Goal: Task Accomplishment & Management: Manage account settings

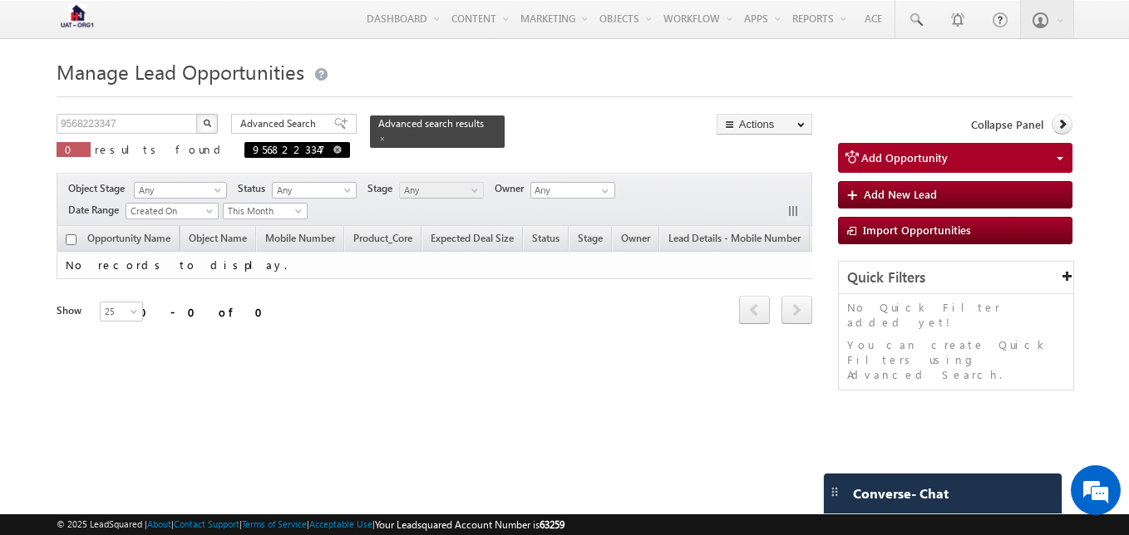
click at [333, 149] on span at bounding box center [337, 149] width 8 height 8
type input "Search Opportunities"
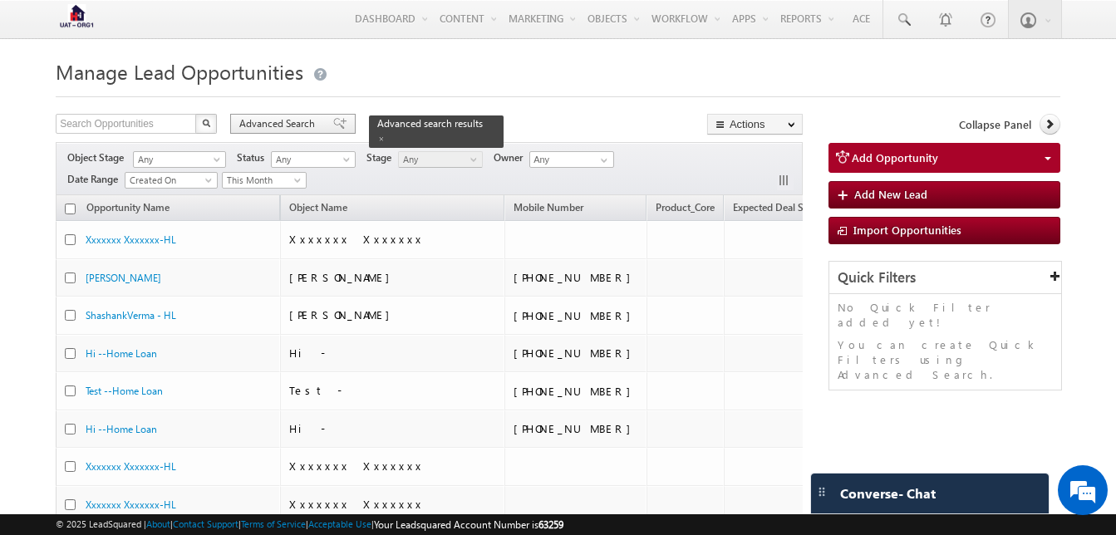
click at [287, 116] on div "Advanced Search" at bounding box center [292, 124] width 125 height 20
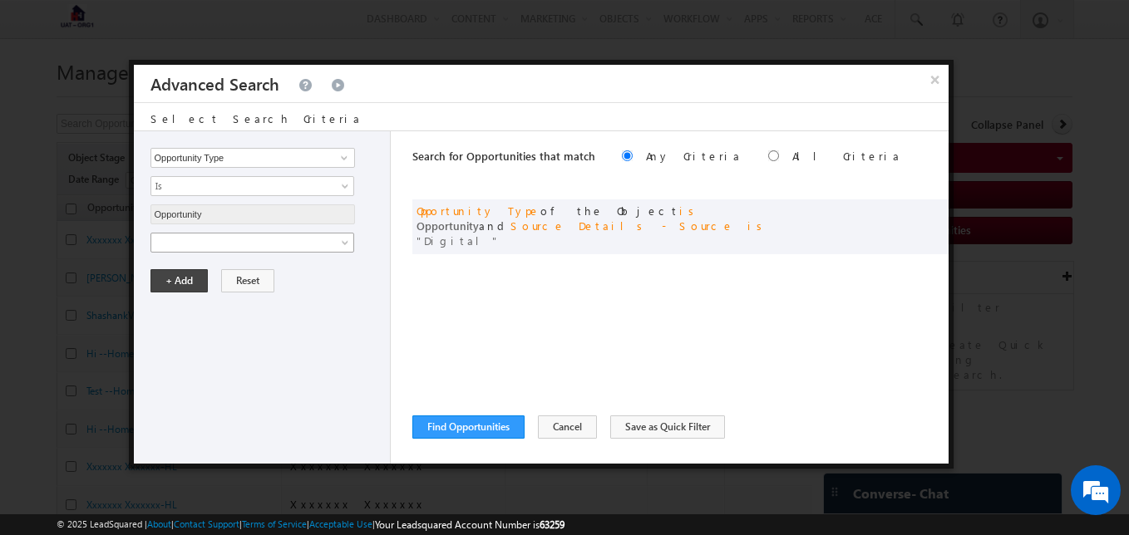
click at [345, 240] on span at bounding box center [346, 245] width 13 height 13
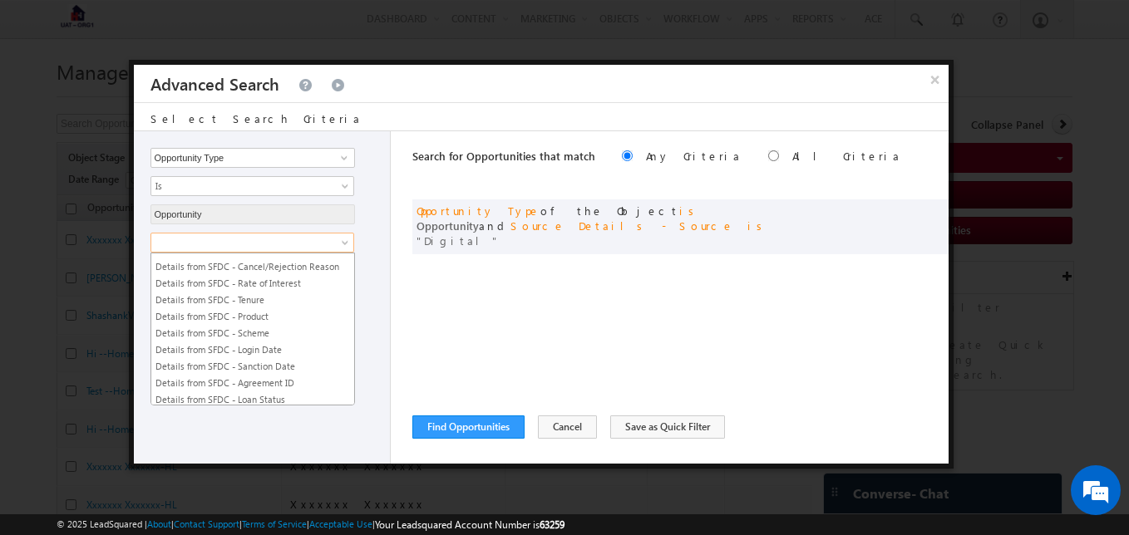
scroll to position [2937, 0]
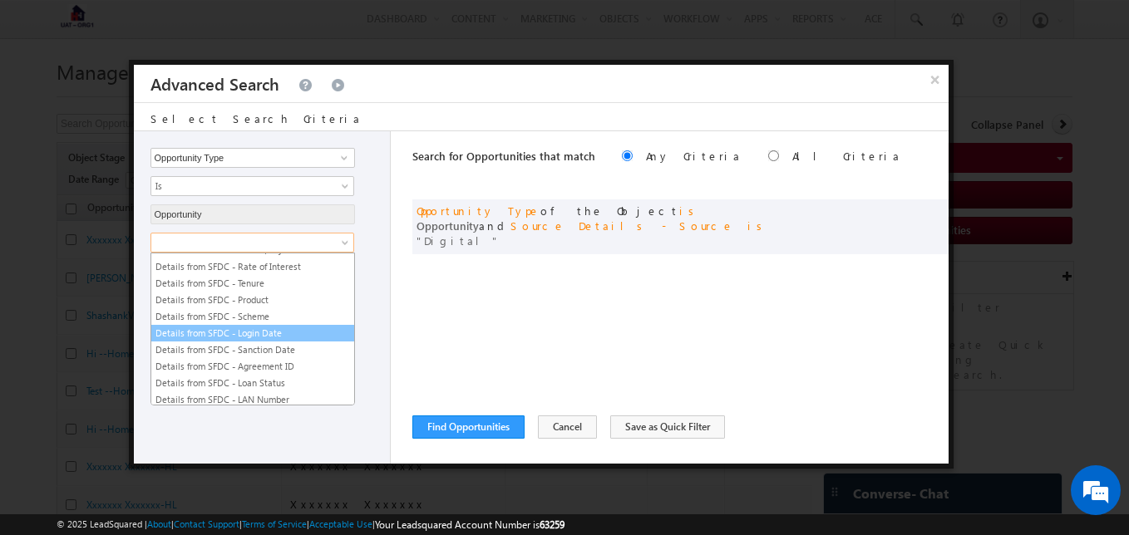
click at [293, 335] on link "Details from SFDC - Login Date" at bounding box center [252, 333] width 203 height 15
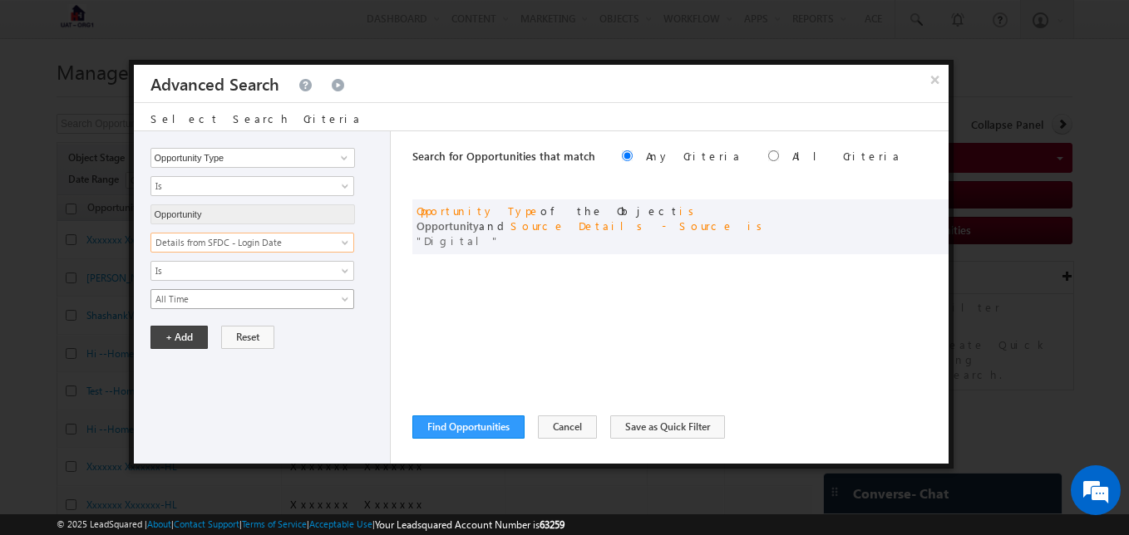
click at [282, 304] on span "All Time" at bounding box center [241, 299] width 180 height 15
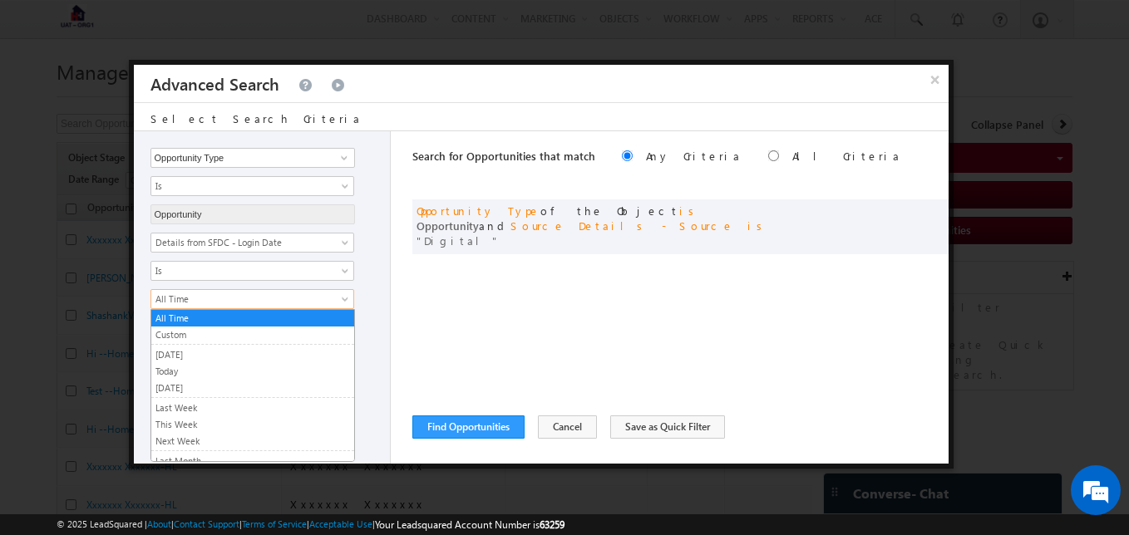
click at [467, 280] on div "Search for Opportunities that match Any Criteria All Criteria Note that the cur…" at bounding box center [680, 297] width 536 height 332
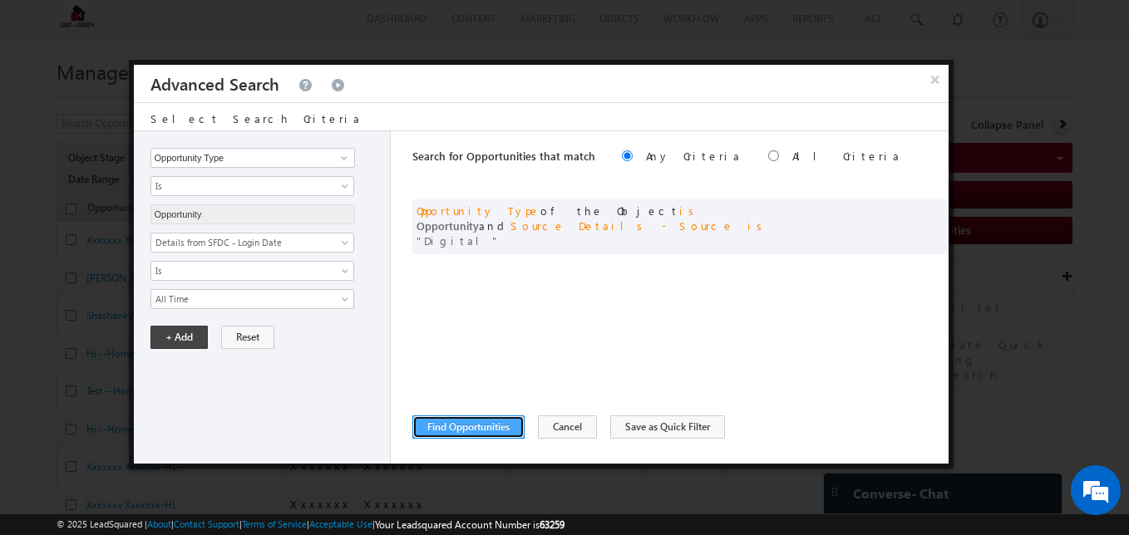
click at [470, 434] on button "Find Opportunities" at bounding box center [468, 427] width 112 height 23
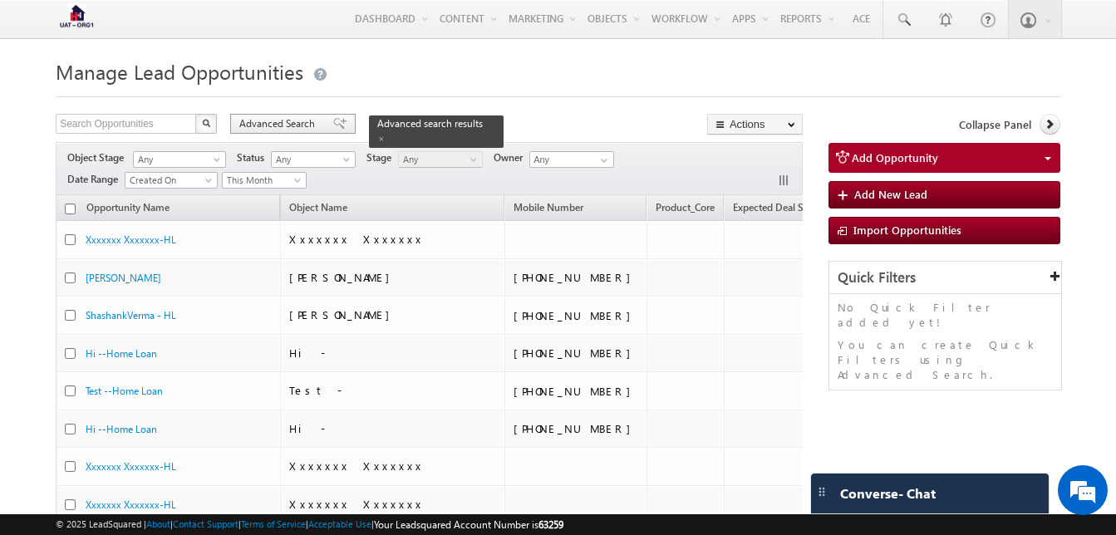
click at [277, 117] on span "Advanced Search" at bounding box center [279, 123] width 81 height 15
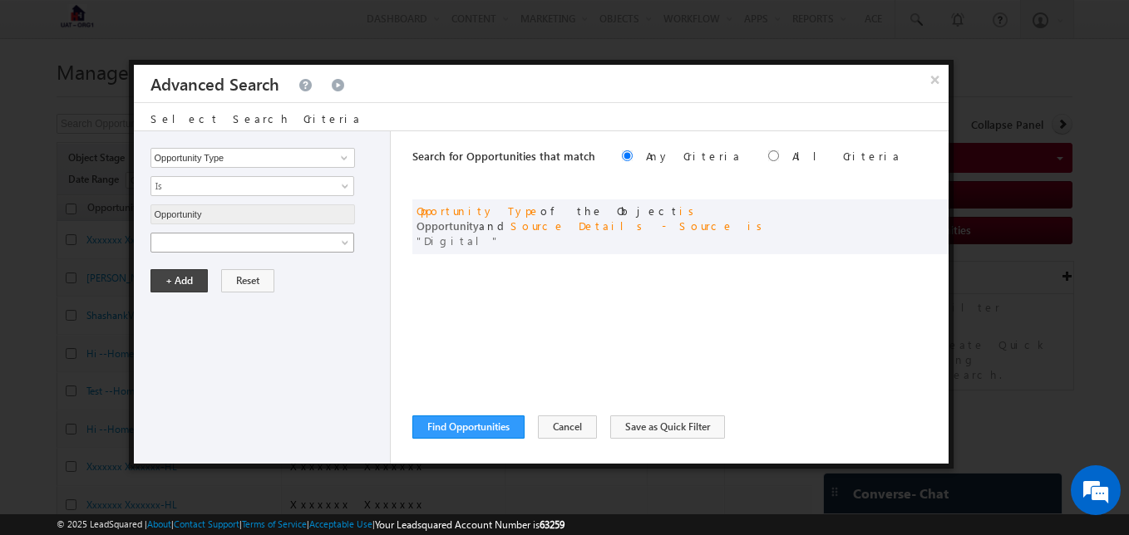
click at [283, 242] on span at bounding box center [241, 242] width 180 height 15
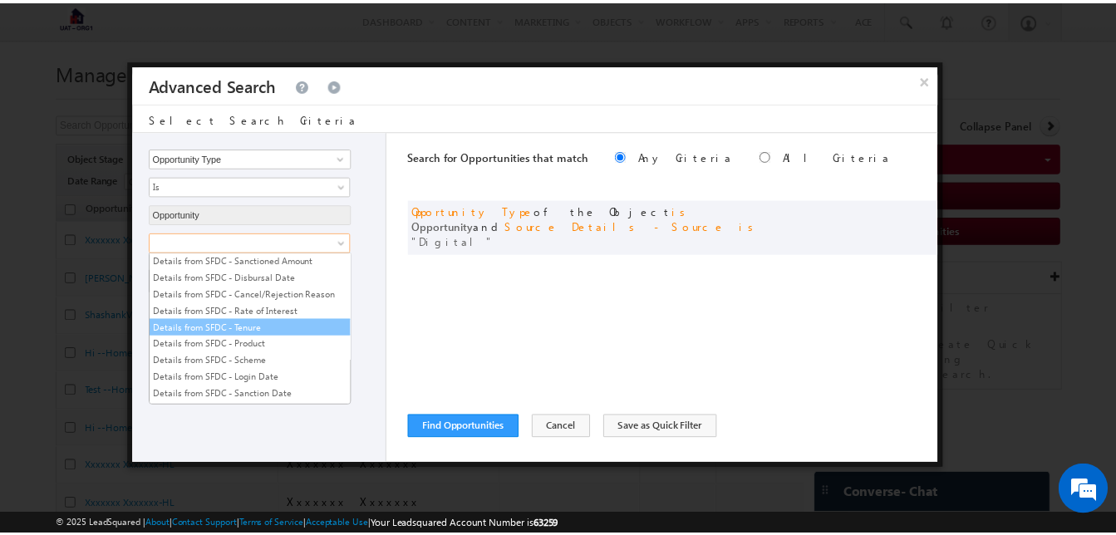
scroll to position [2954, 0]
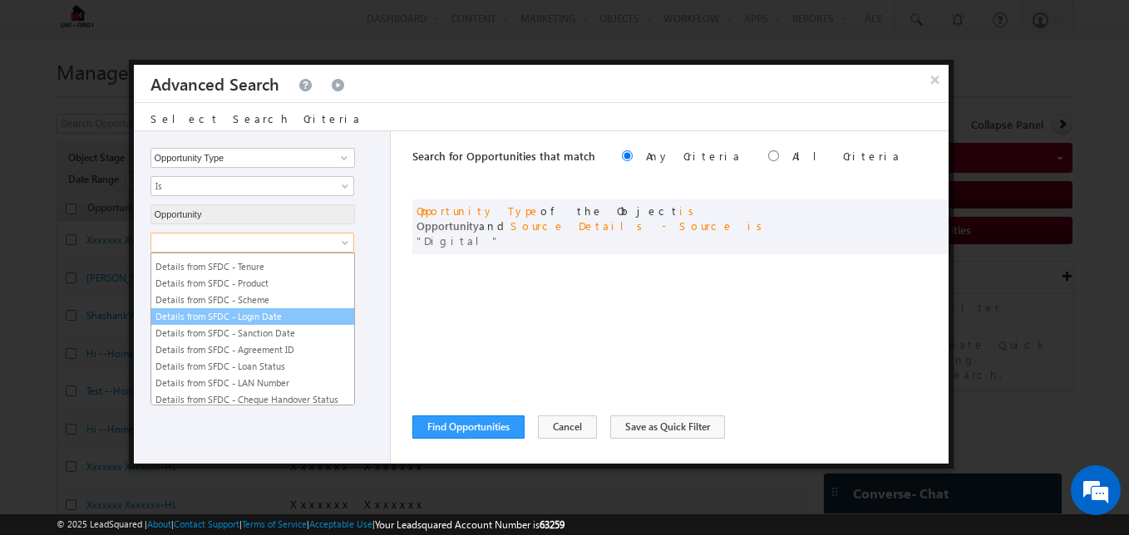
click at [255, 316] on link "Details from SFDC - Login Date" at bounding box center [252, 316] width 203 height 15
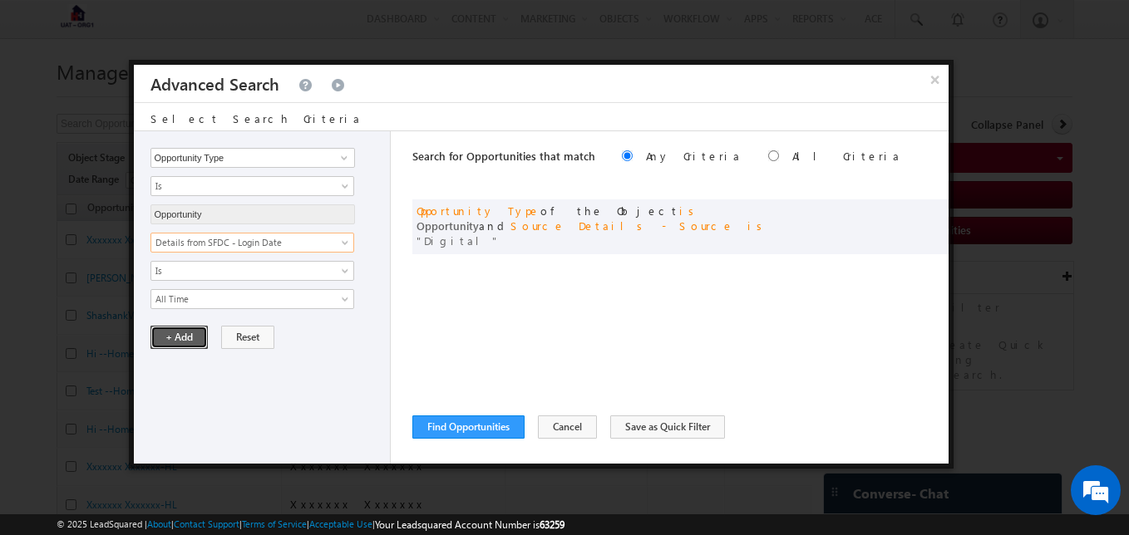
click at [191, 335] on button "+ Add" at bounding box center [178, 337] width 57 height 23
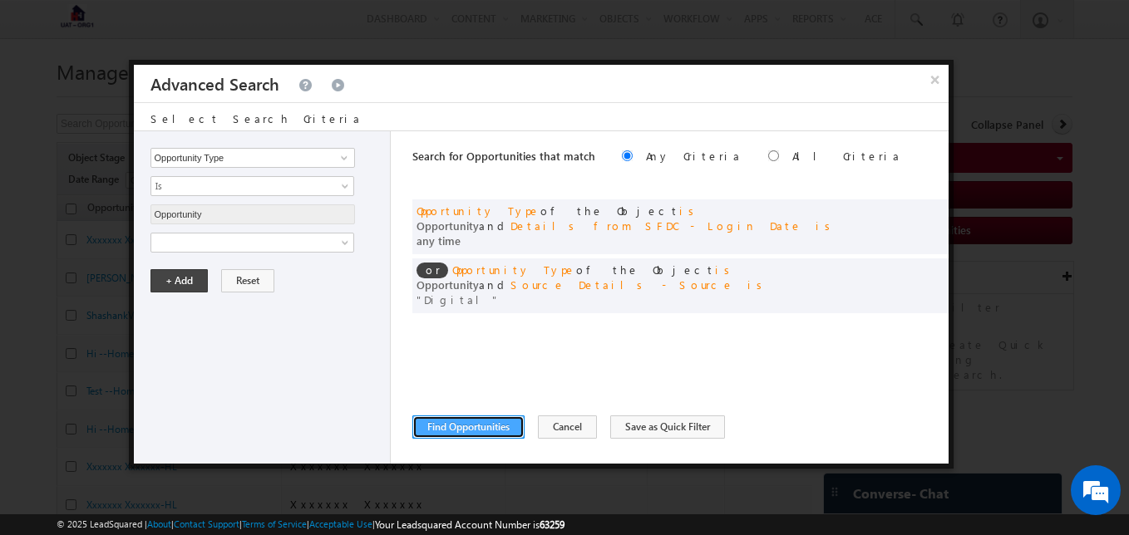
click at [438, 432] on button "Find Opportunities" at bounding box center [468, 427] width 112 height 23
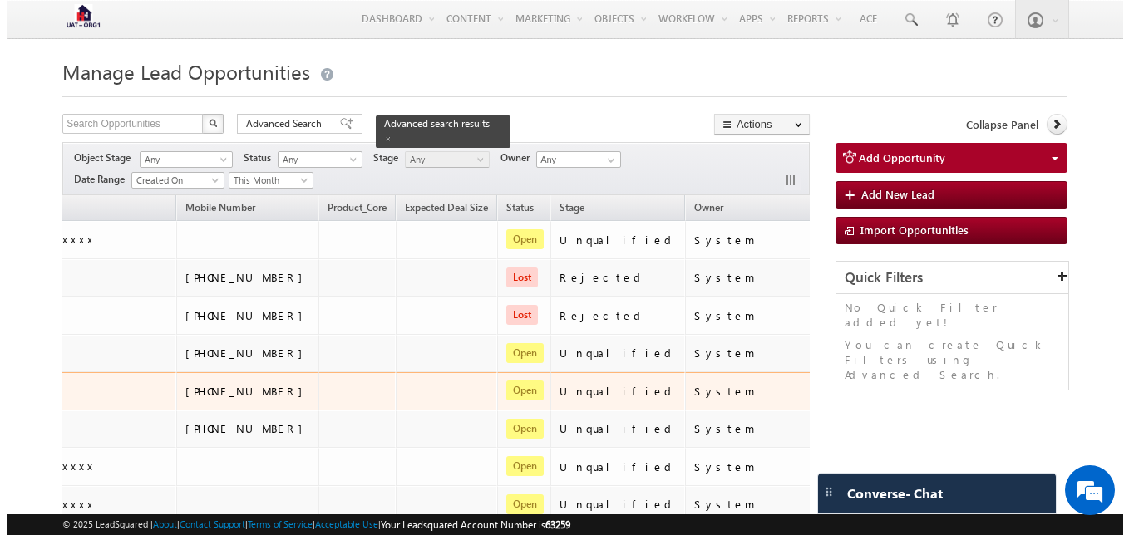
scroll to position [0, 425]
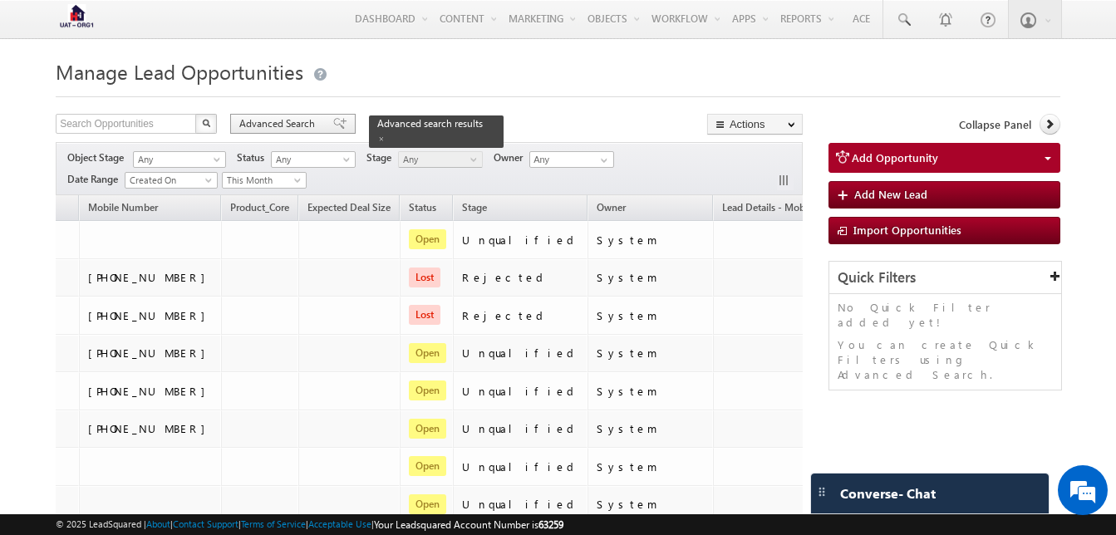
click at [293, 122] on span "Advanced Search" at bounding box center [279, 123] width 81 height 15
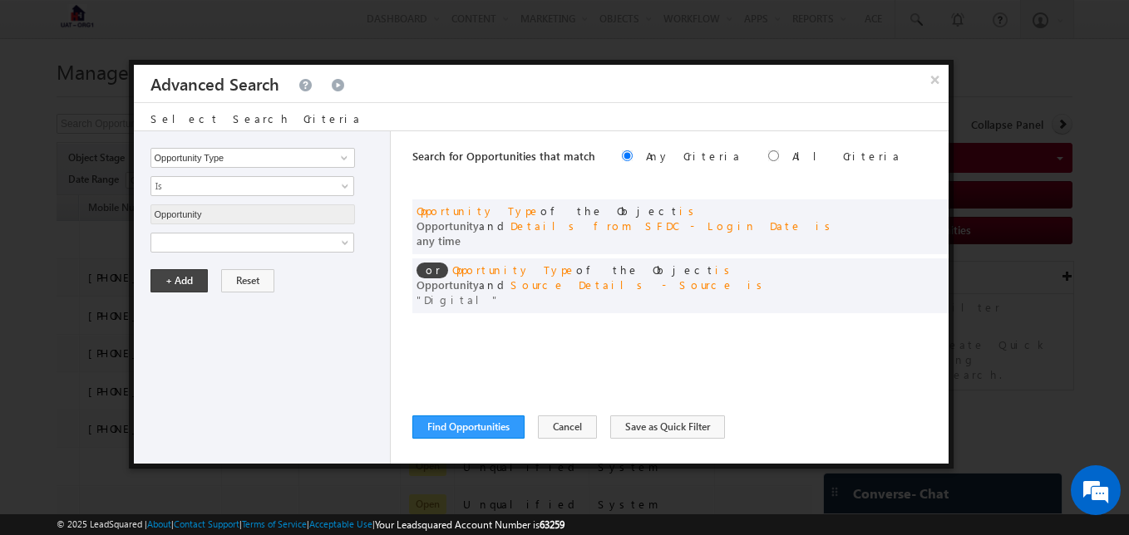
scroll to position [0, 417]
click at [911, 210] on span at bounding box center [910, 210] width 12 height 12
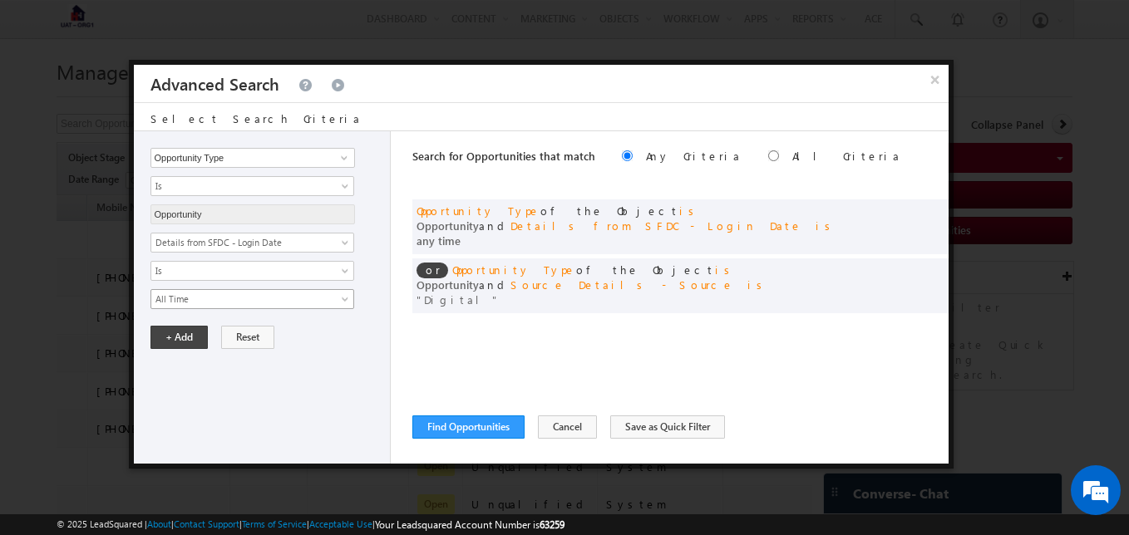
click at [323, 304] on span "All Time" at bounding box center [241, 299] width 180 height 15
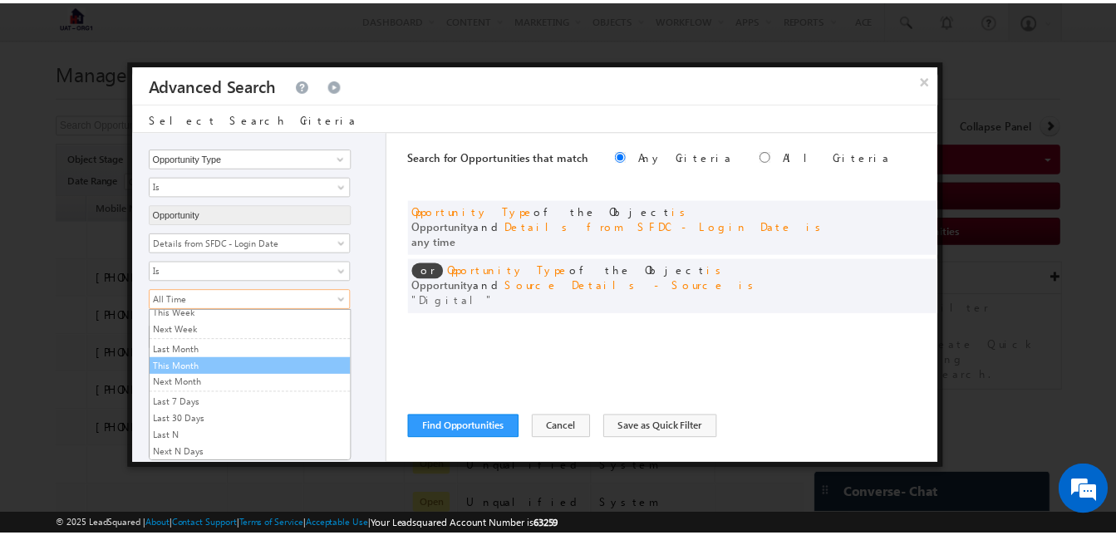
scroll to position [0, 0]
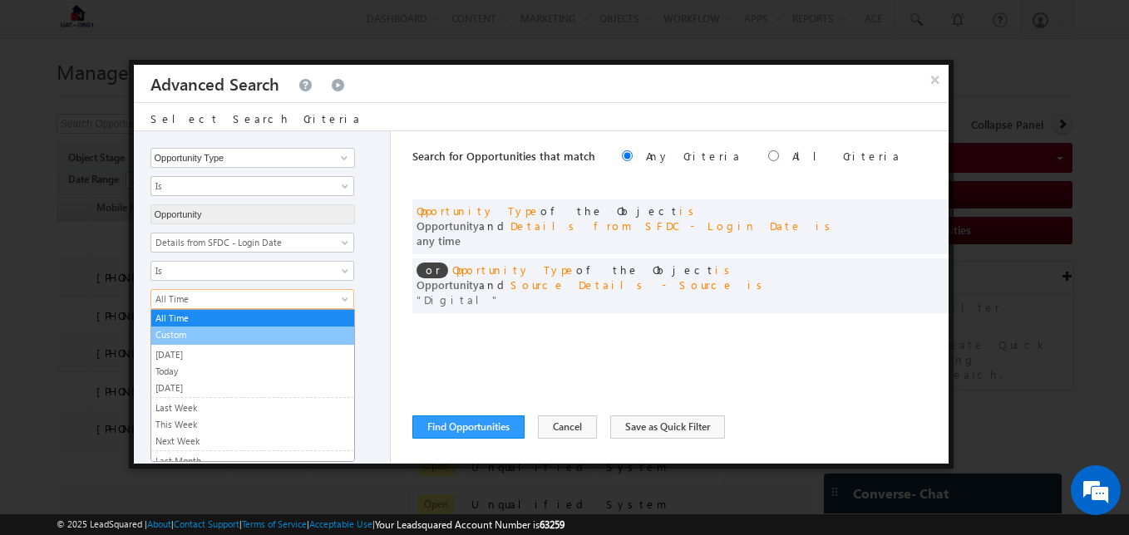
click at [186, 330] on link "Custom" at bounding box center [252, 334] width 203 height 15
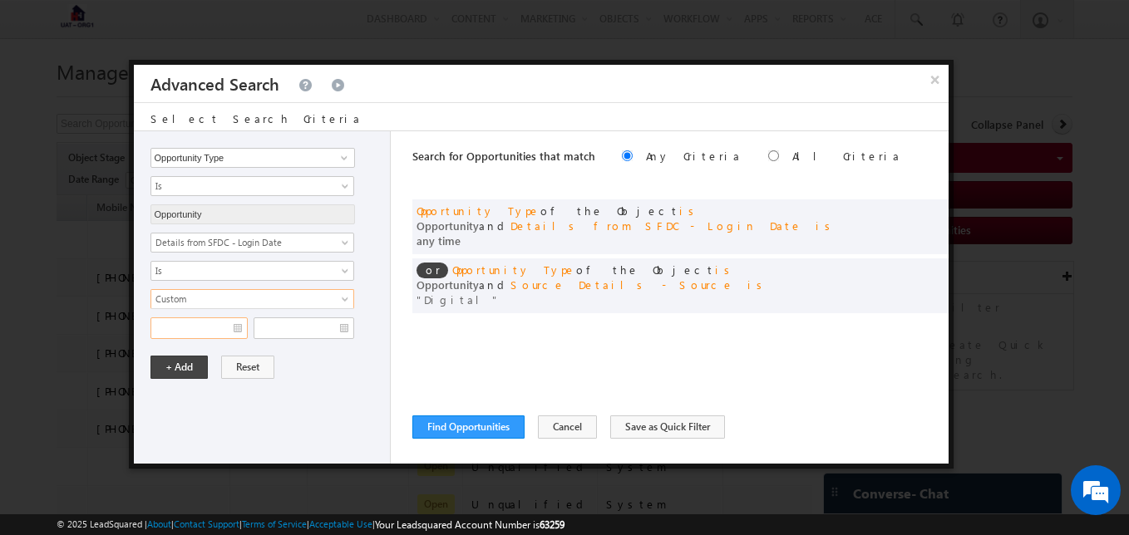
click at [235, 327] on input "text" at bounding box center [198, 328] width 97 height 22
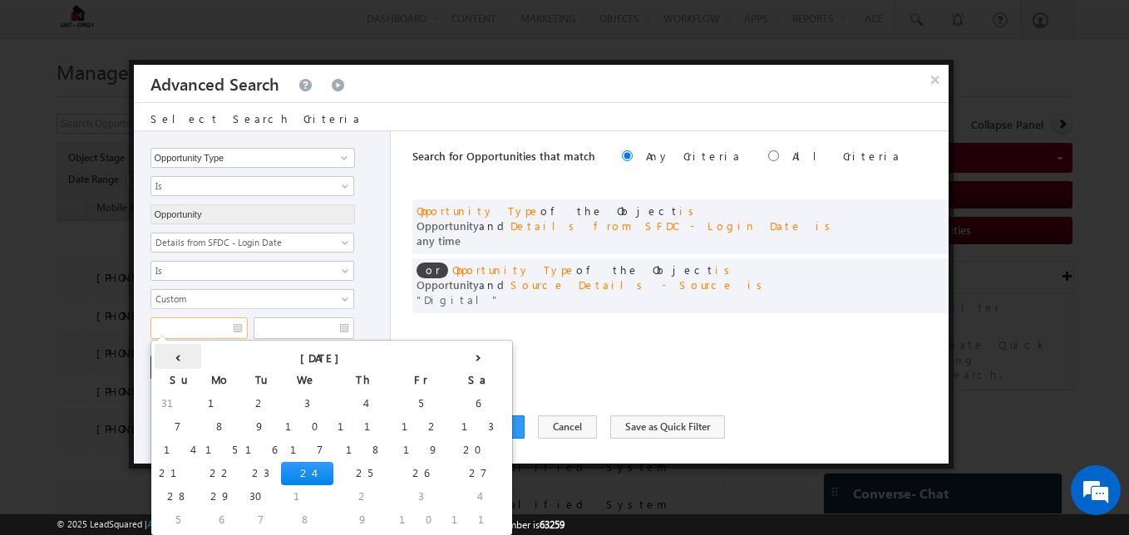
click at [165, 357] on th "‹" at bounding box center [178, 356] width 47 height 25
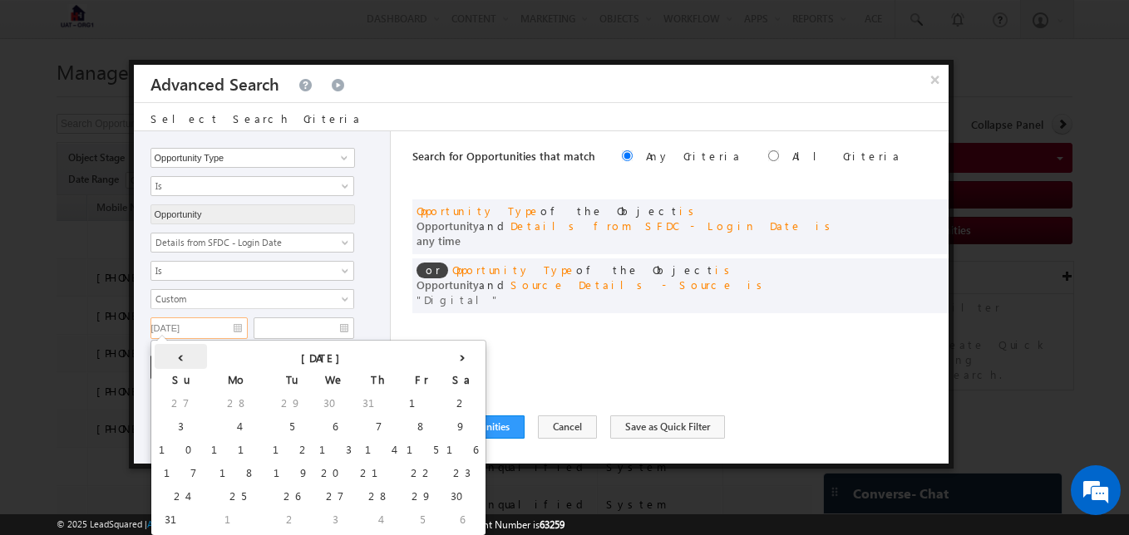
click at [165, 357] on th "‹" at bounding box center [181, 356] width 52 height 25
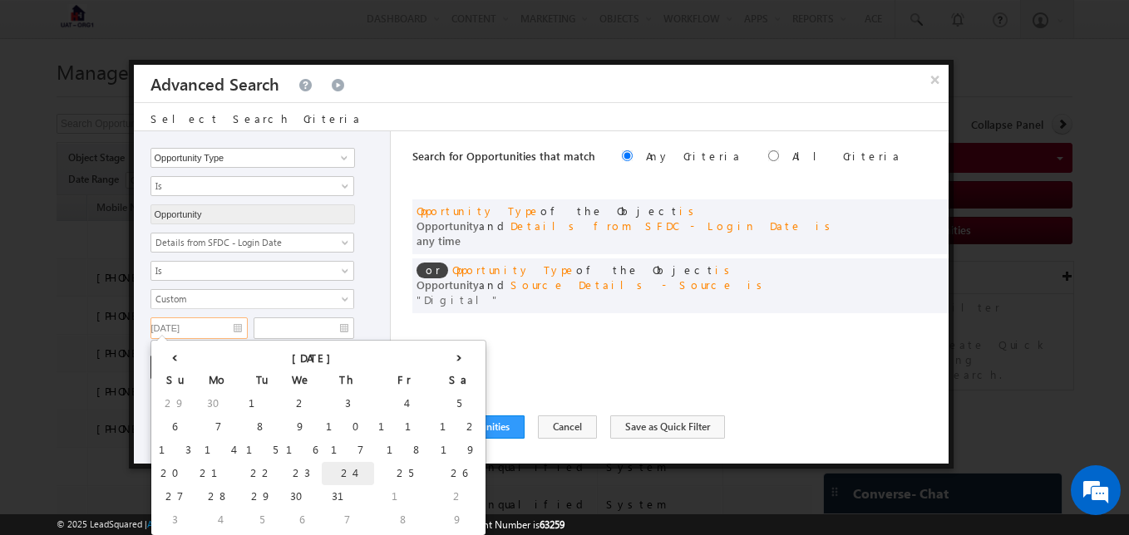
click at [322, 470] on td "24" at bounding box center [348, 473] width 52 height 23
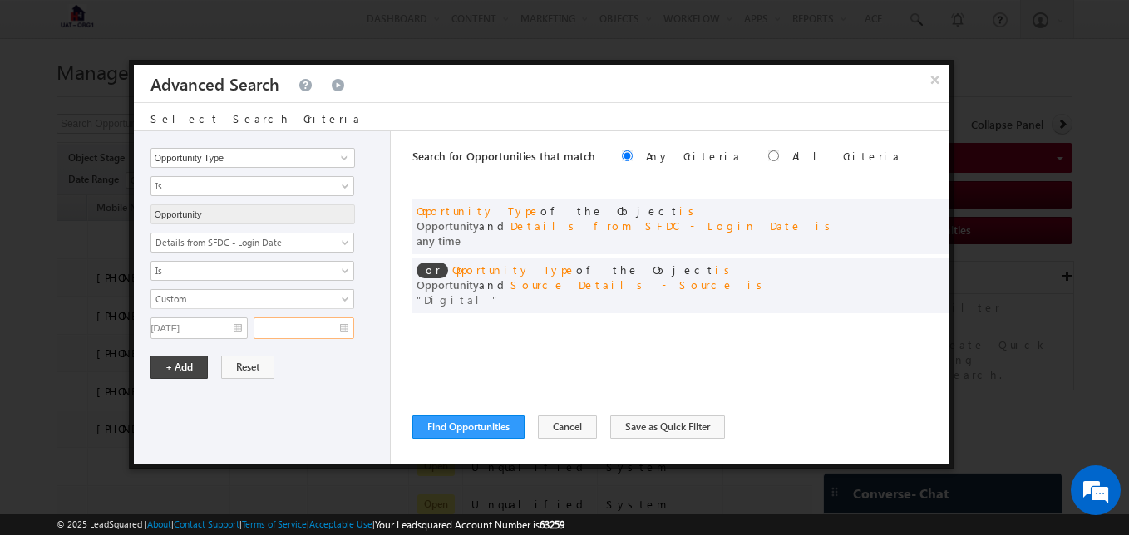
click at [342, 331] on input "text" at bounding box center [303, 328] width 101 height 22
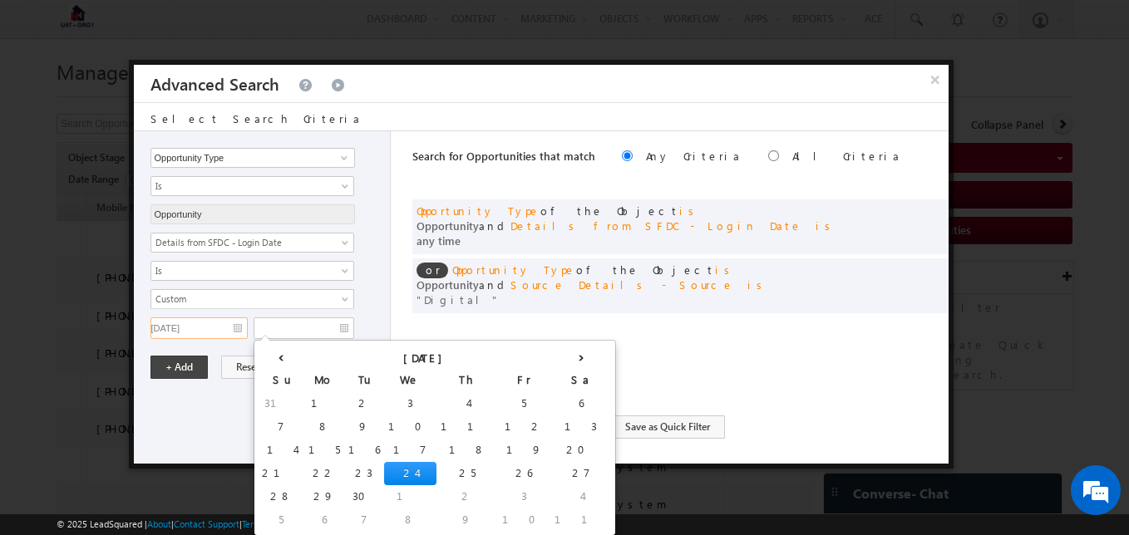
click at [237, 329] on input "07/24/2025" at bounding box center [198, 328] width 97 height 22
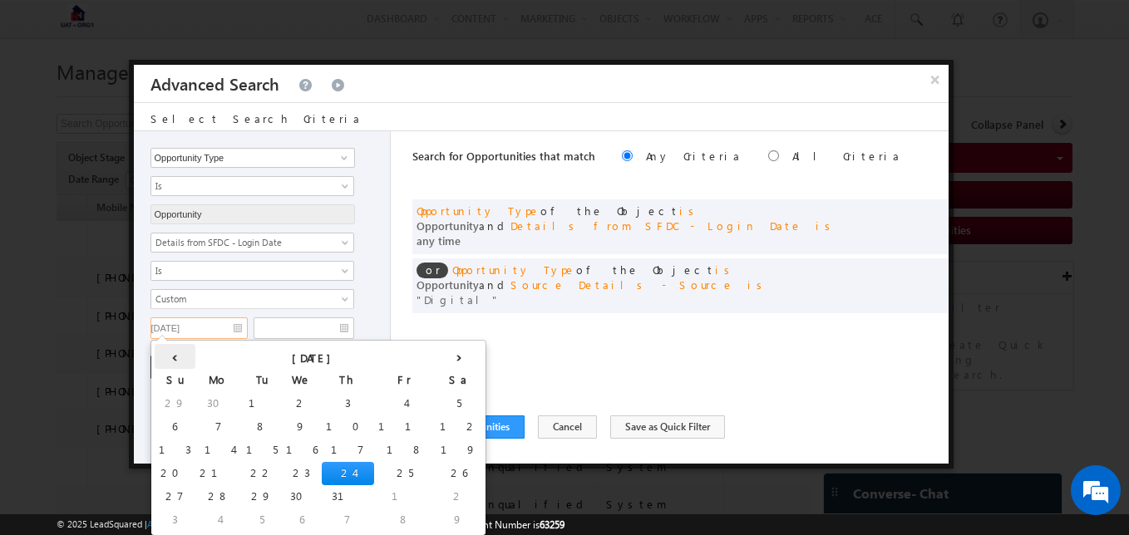
click at [165, 361] on th "‹" at bounding box center [175, 356] width 41 height 25
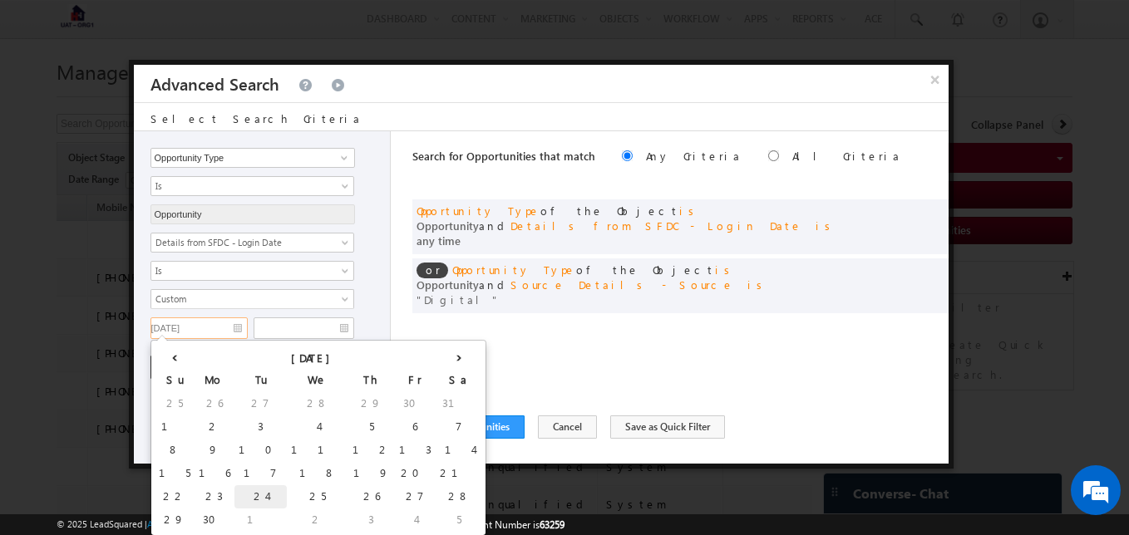
click at [234, 491] on td "24" at bounding box center [260, 496] width 52 height 23
type input "06/24/2025"
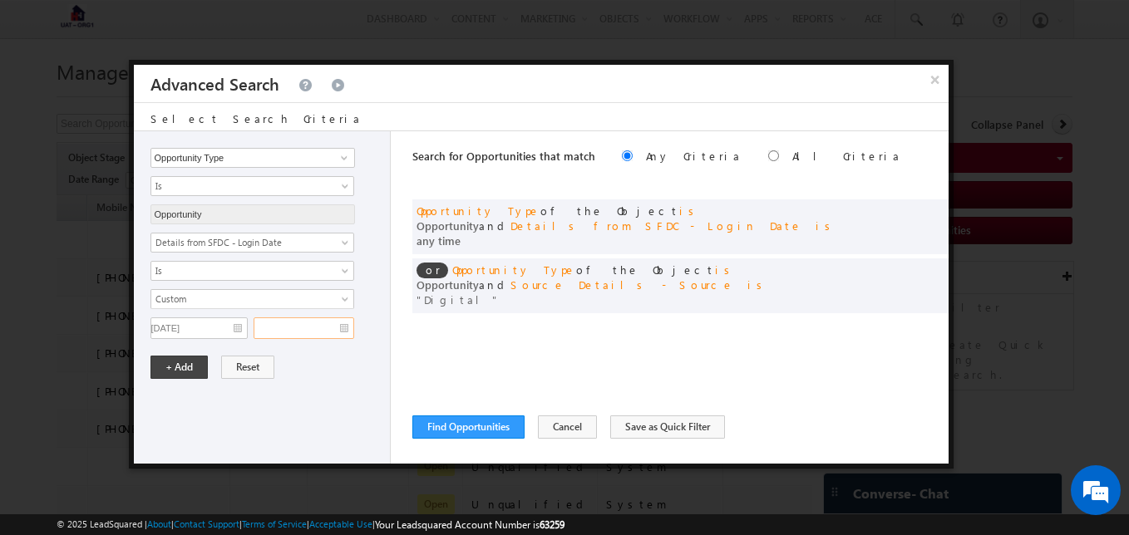
click at [343, 327] on input "text" at bounding box center [303, 328] width 101 height 22
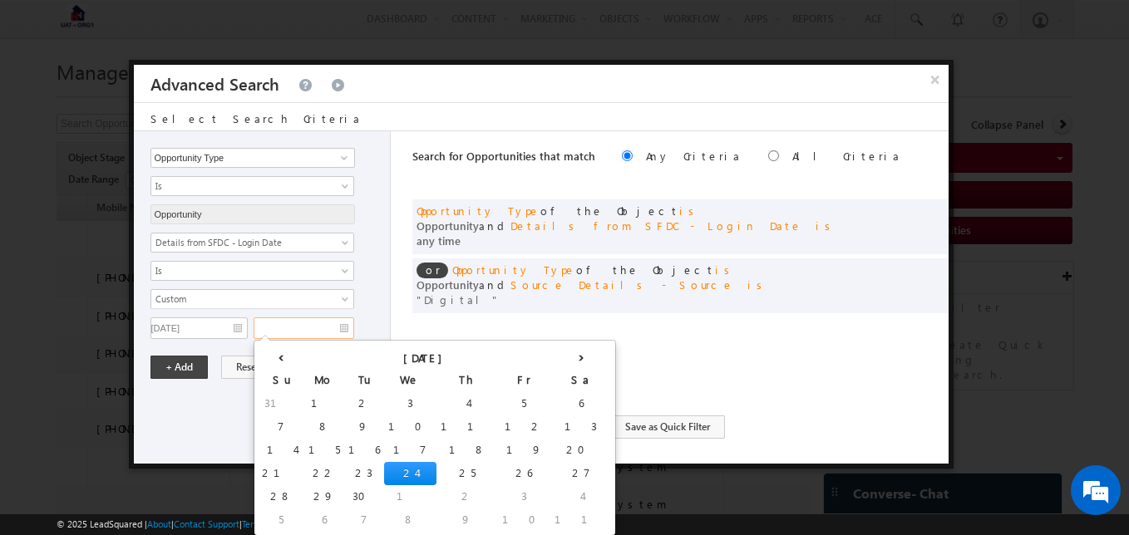
click at [384, 471] on td "24" at bounding box center [410, 473] width 52 height 23
type input "09/24/2025"
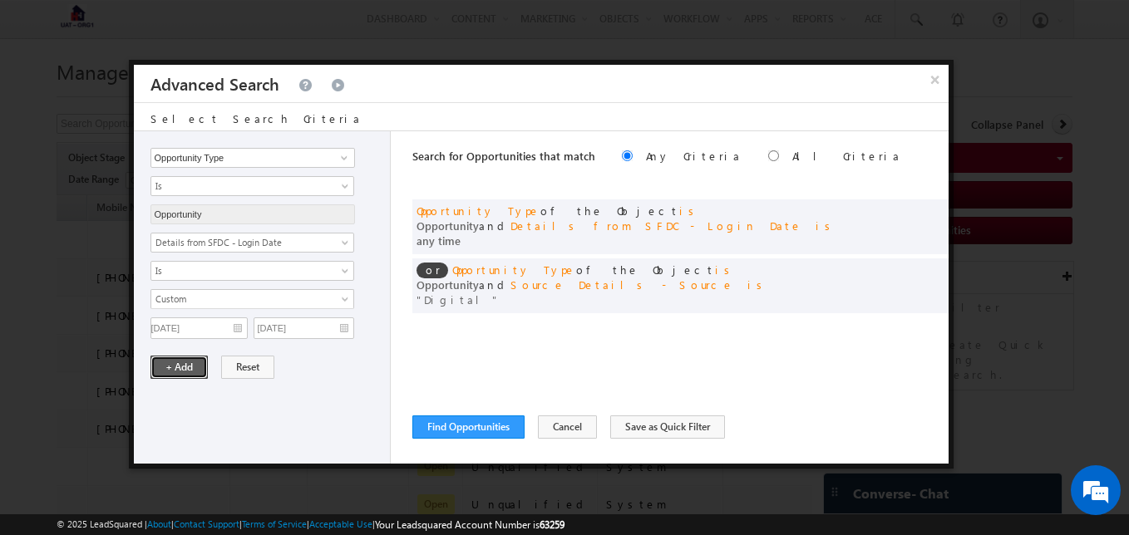
click at [168, 362] on button "+ Add" at bounding box center [178, 367] width 57 height 23
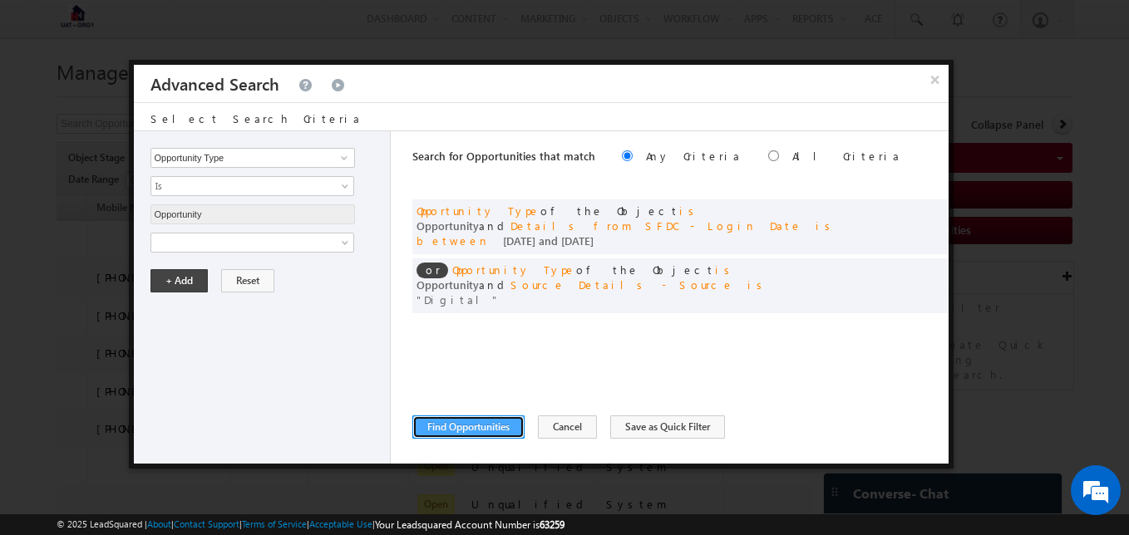
click at [455, 424] on button "Find Opportunities" at bounding box center [468, 427] width 112 height 23
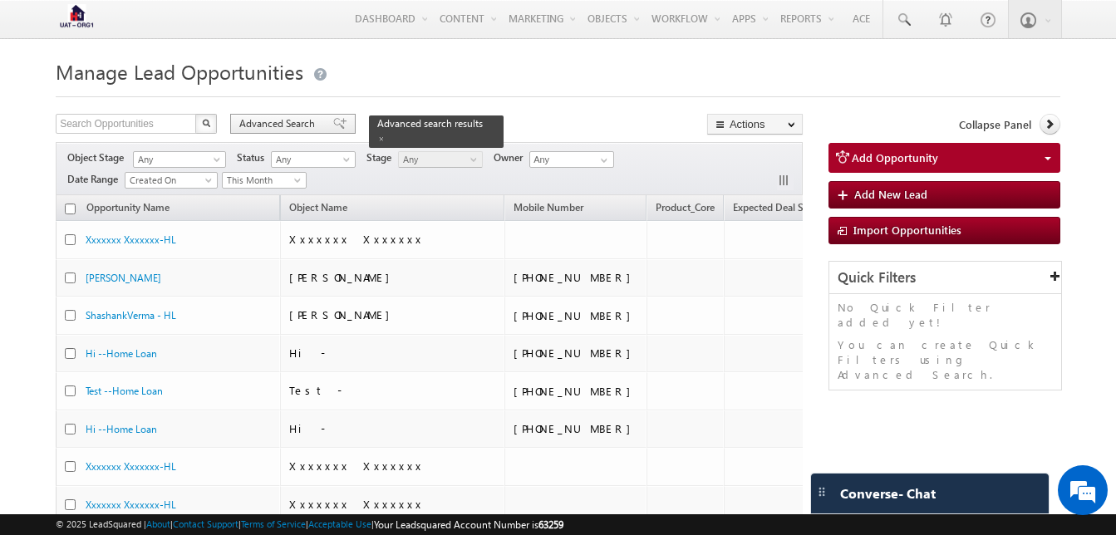
click at [298, 124] on span "Advanced Search" at bounding box center [279, 123] width 81 height 15
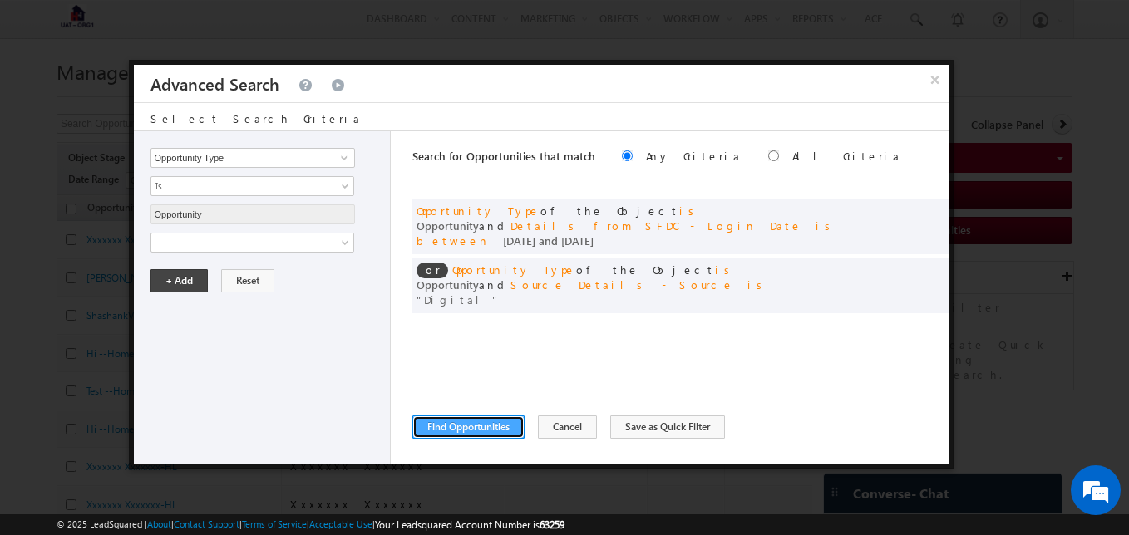
click at [449, 433] on button "Find Opportunities" at bounding box center [468, 427] width 112 height 23
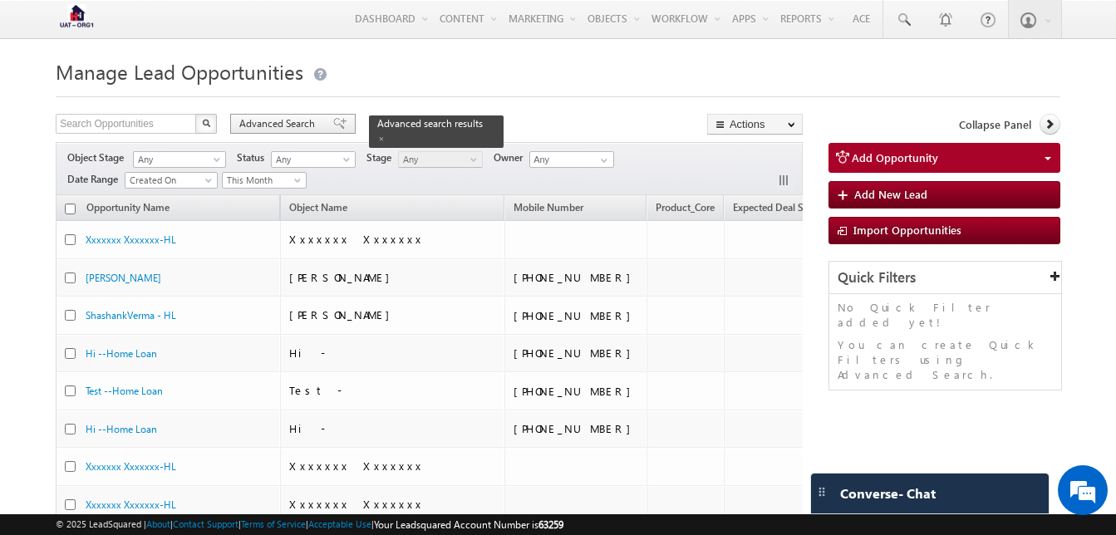
click at [277, 127] on span "Advanced Search" at bounding box center [279, 123] width 81 height 15
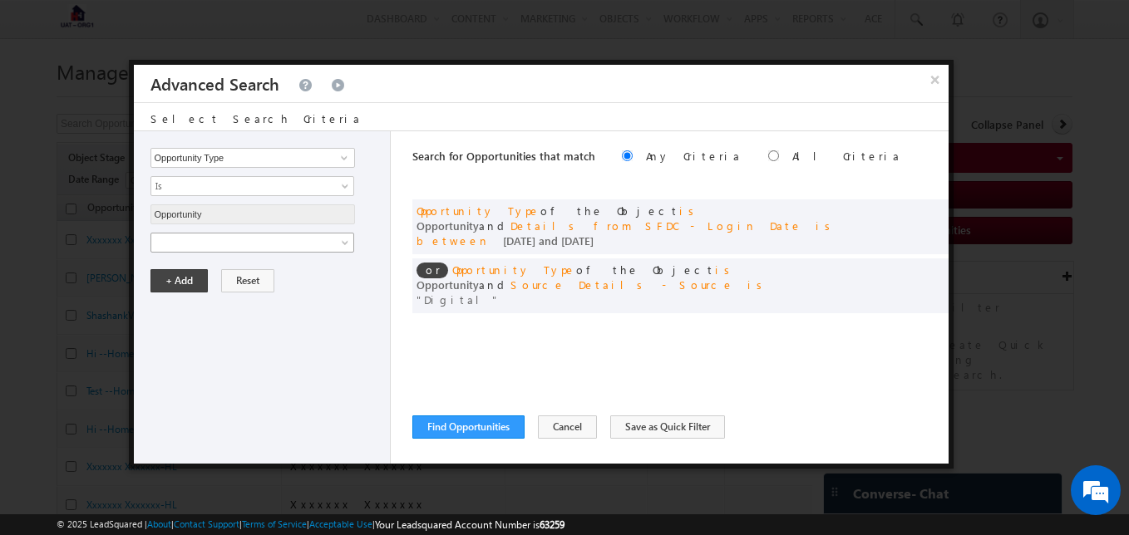
click at [337, 237] on link at bounding box center [252, 243] width 204 height 20
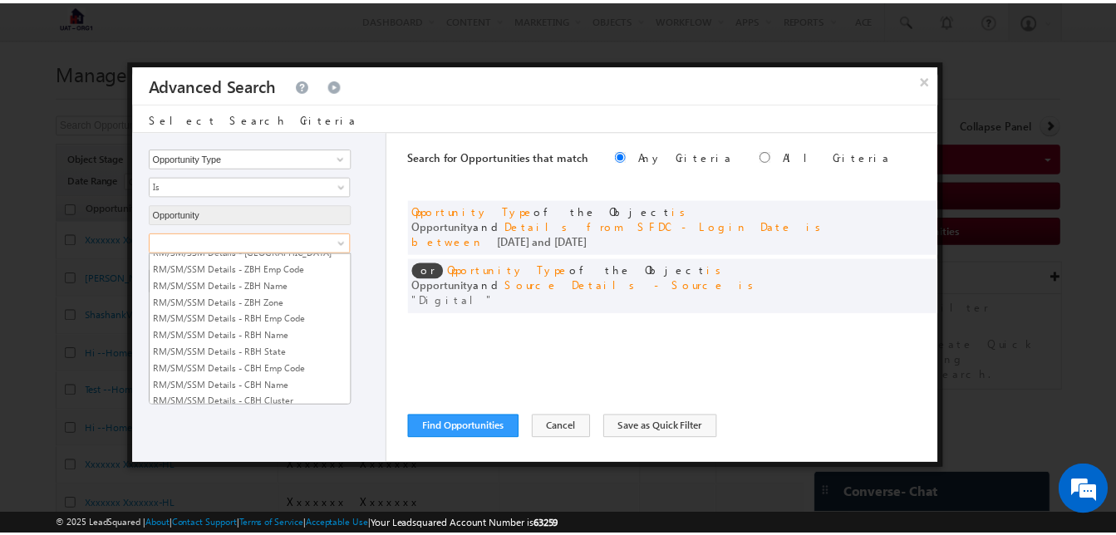
scroll to position [1854, 0]
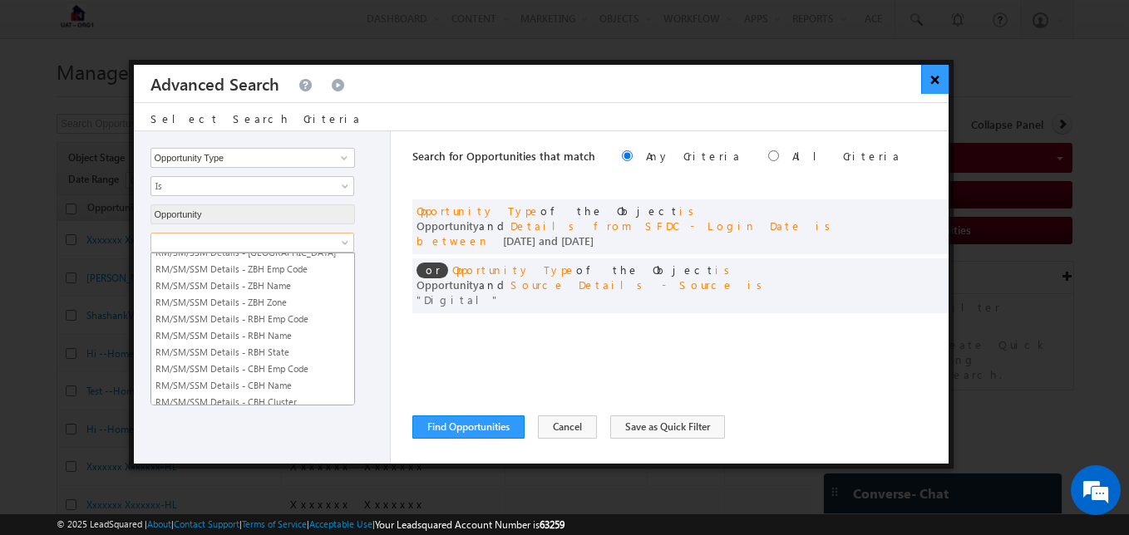
click at [942, 77] on button "×" at bounding box center [934, 79] width 27 height 29
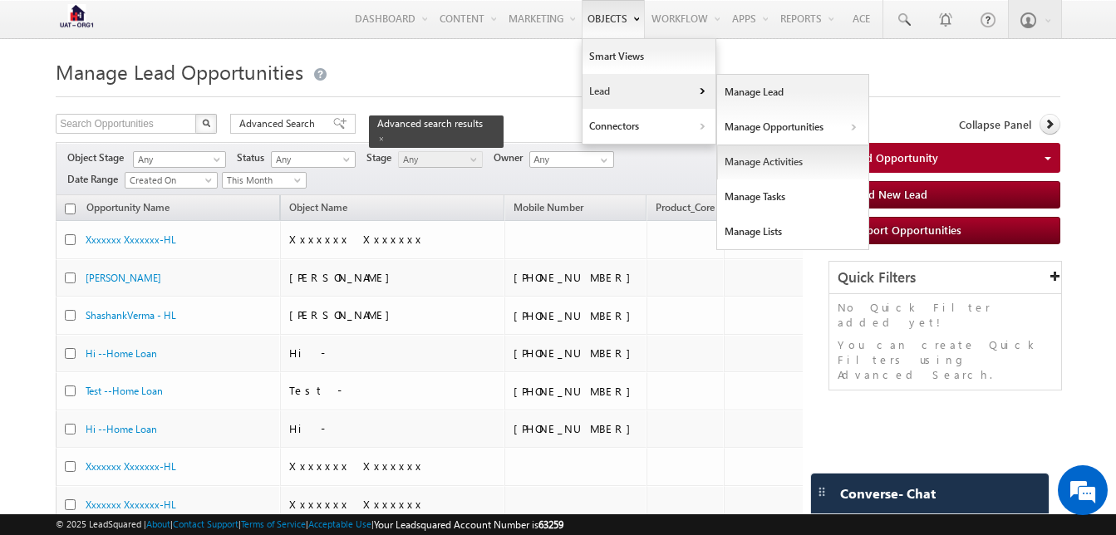
click at [778, 163] on link "Manage Activities" at bounding box center [793, 162] width 152 height 35
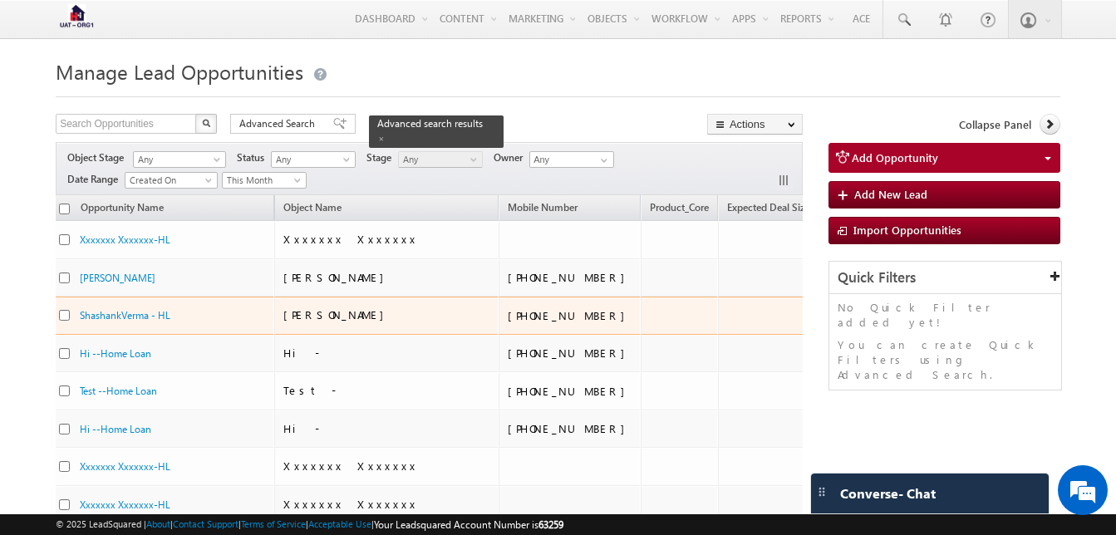
scroll to position [0, 5]
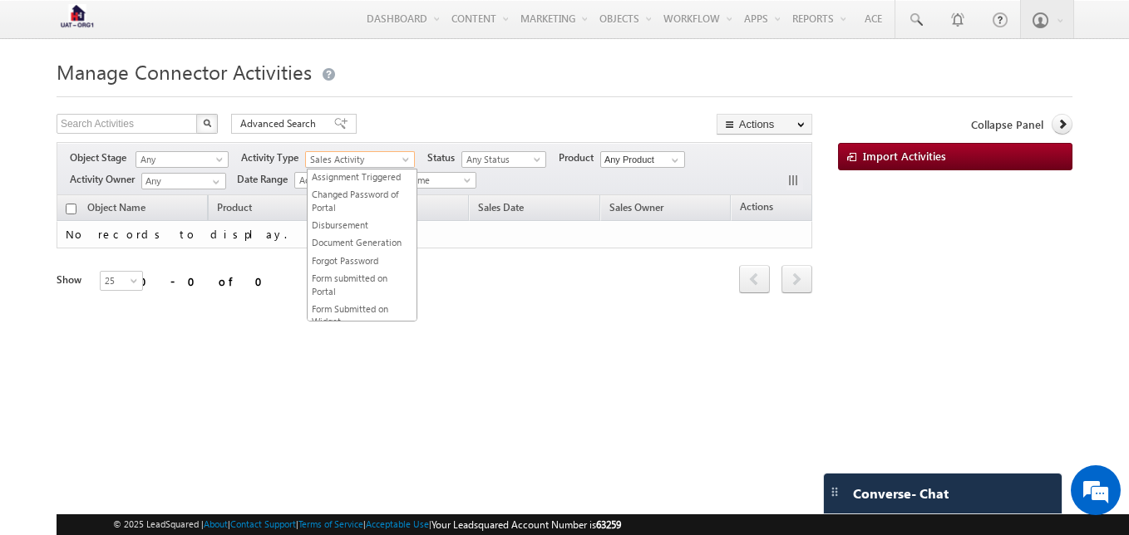
scroll to position [337, 0]
click at [384, 158] on span "Sales Activity" at bounding box center [356, 159] width 101 height 15
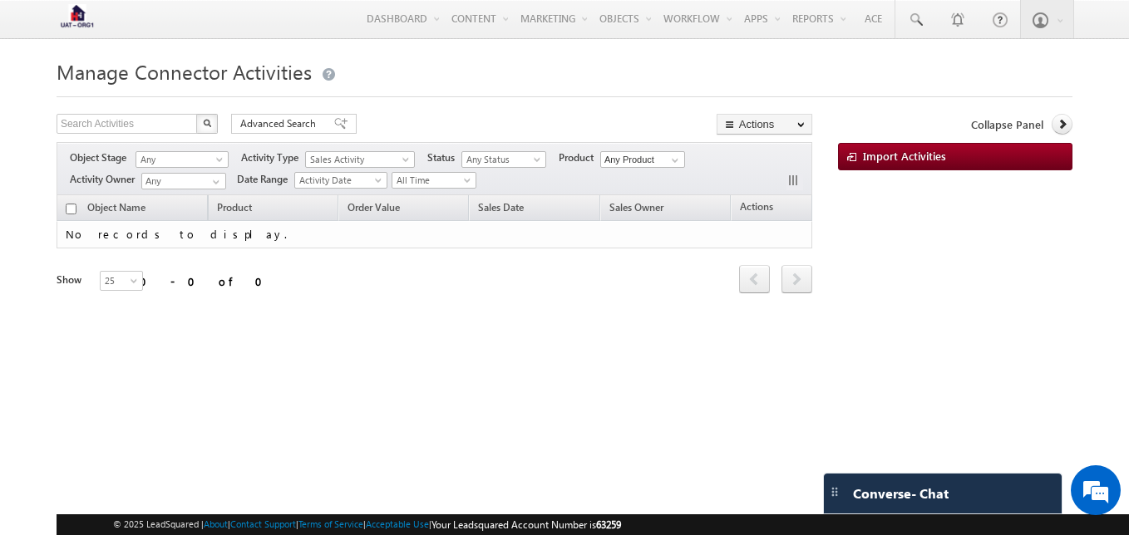
click at [234, 284] on div "Show 15 25 50 100 200 25" at bounding box center [151, 282] width 189 height 19
click at [344, 157] on span "Sales Activity" at bounding box center [356, 159] width 101 height 15
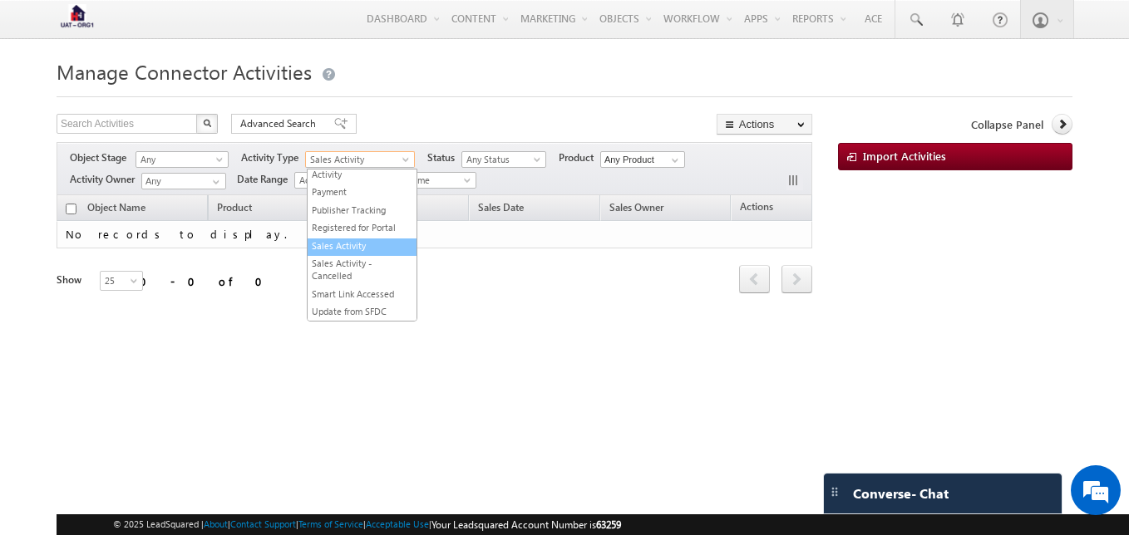
scroll to position [337, 0]
click at [492, 346] on div "Manage Connector Activities Search Activities X 0 results found Advanced Search…" at bounding box center [565, 262] width 1016 height 416
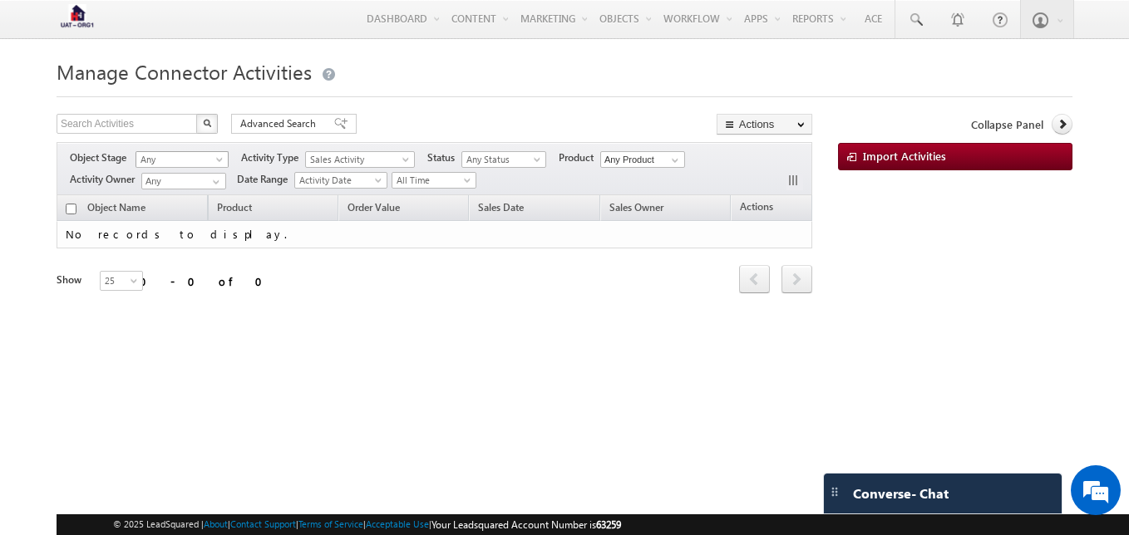
click at [189, 155] on span "Any" at bounding box center [179, 159] width 86 height 15
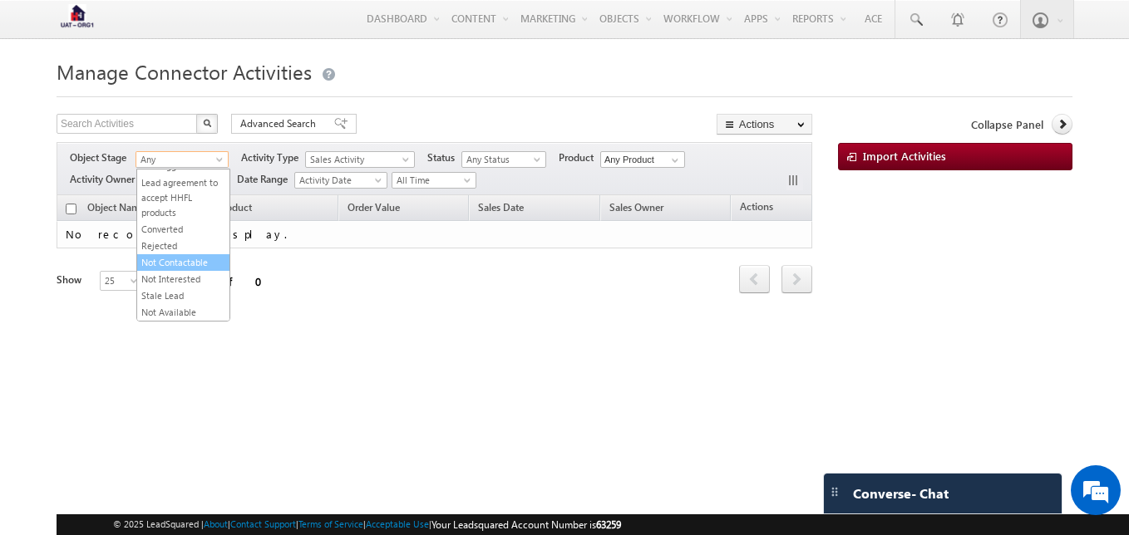
scroll to position [0, 0]
click at [545, 312] on div "Object Name Product Order Value Sales Date Sales Owner Actions No records to di…" at bounding box center [434, 254] width 755 height 119
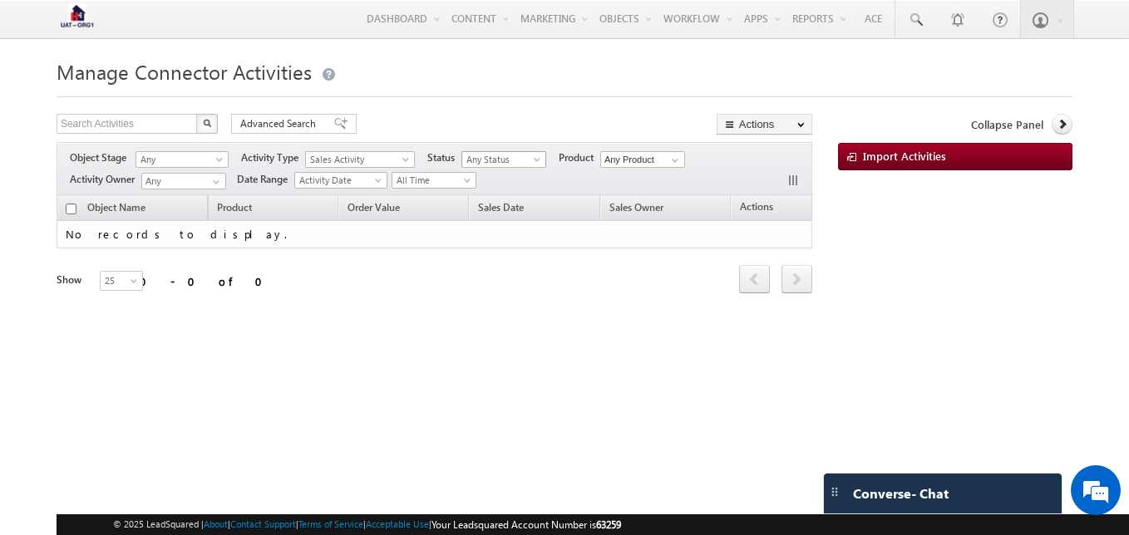
click at [501, 160] on span "Any Status" at bounding box center [501, 159] width 79 height 15
click at [491, 350] on div "Manage Connector Activities Search Activities X 0 results found Advanced Search…" at bounding box center [565, 262] width 1016 height 416
click at [627, 165] on input "Any Product" at bounding box center [642, 159] width 85 height 17
click at [670, 156] on link at bounding box center [672, 160] width 21 height 17
click at [470, 307] on div "Object Name Product Order Value Sales Date Sales Owner Actions No records to di…" at bounding box center [434, 254] width 755 height 119
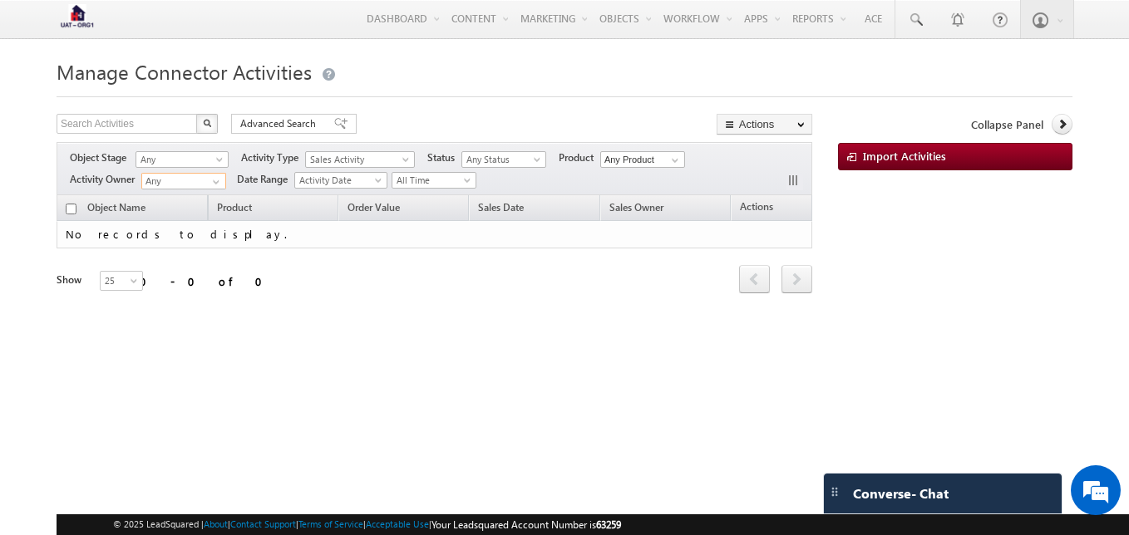
click at [198, 187] on input "Any" at bounding box center [183, 181] width 85 height 17
click at [209, 184] on link at bounding box center [214, 182] width 21 height 17
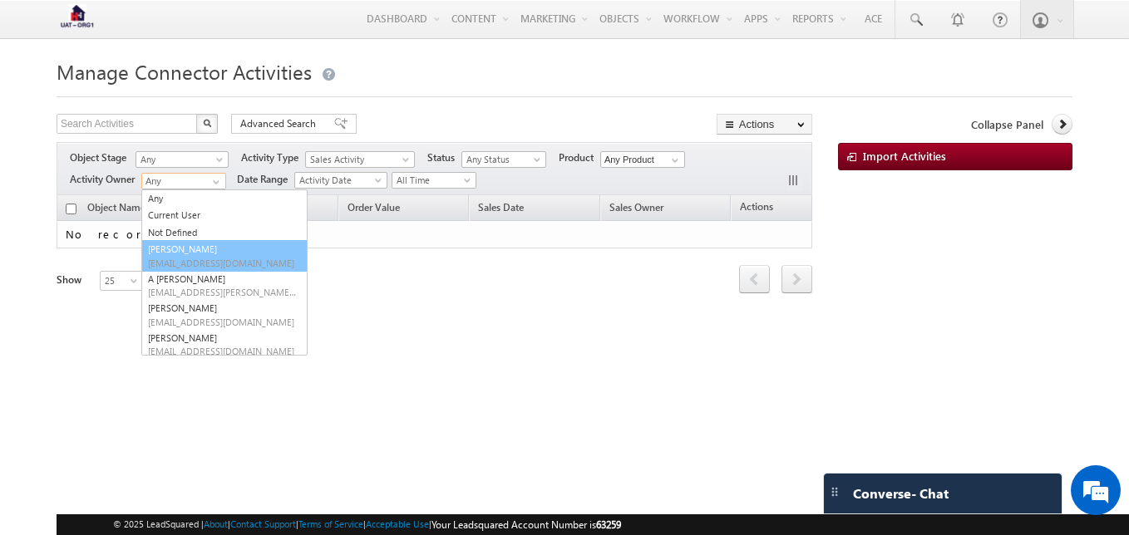
scroll to position [7, 0]
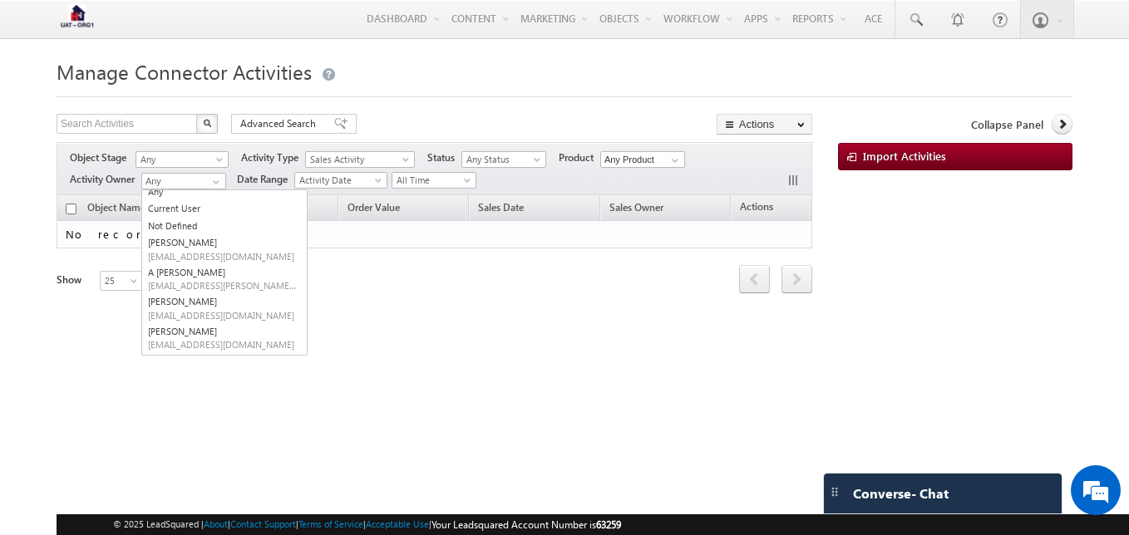
click at [542, 304] on div "Object Name Product Order Value Sales Date Sales Owner Actions No records to di…" at bounding box center [434, 254] width 755 height 119
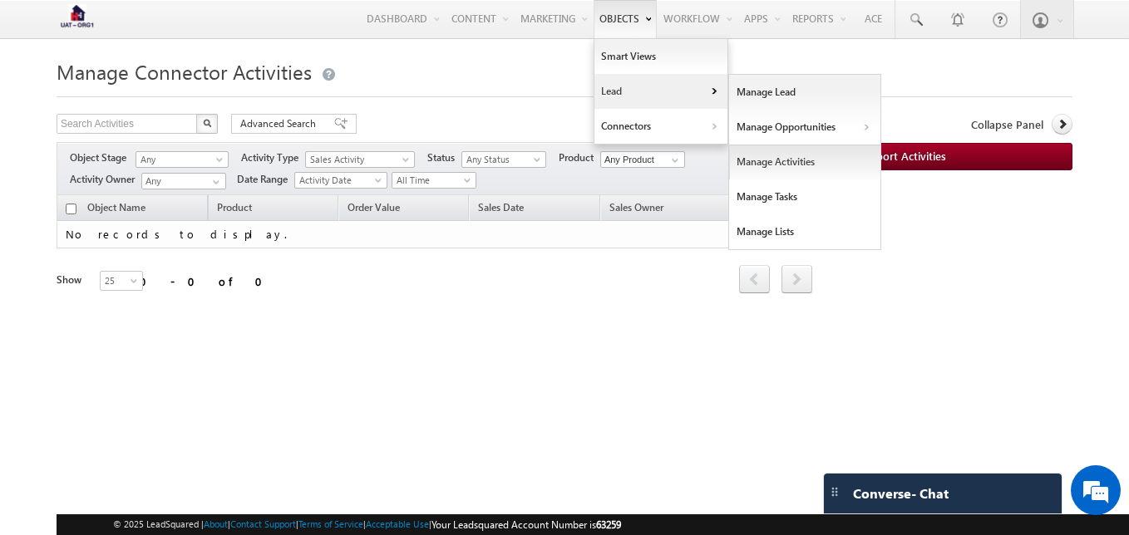
click at [753, 156] on link "Manage Activities" at bounding box center [805, 162] width 152 height 35
